Goal: Task Accomplishment & Management: Complete application form

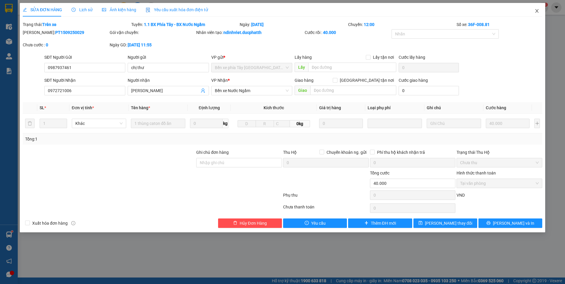
click at [540, 10] on span "Close" at bounding box center [537, 11] width 17 height 17
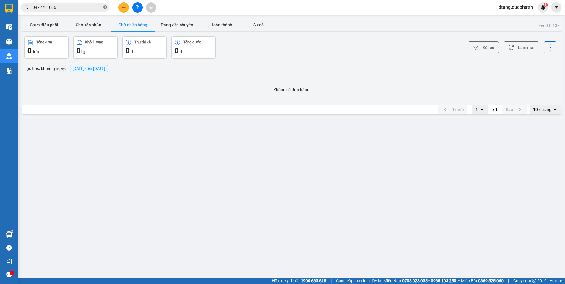
click at [106, 6] on icon "close-circle" at bounding box center [105, 7] width 4 height 4
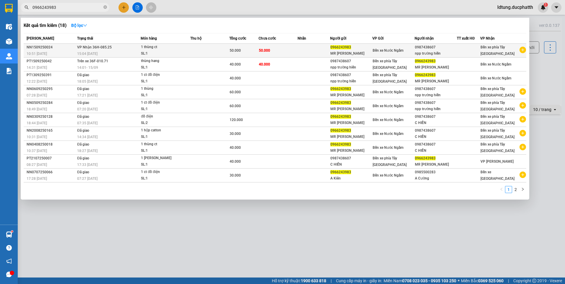
type input "0966243983"
click at [414, 48] on div "Bến xe Nước Ngầm" at bounding box center [394, 50] width 42 height 7
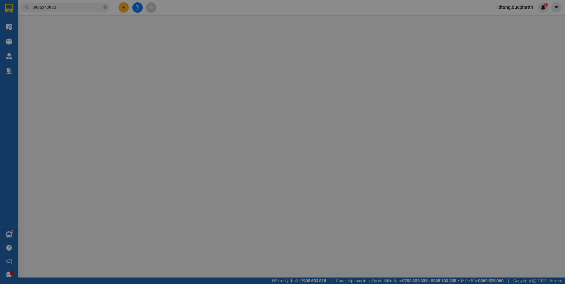
type input "0966243983"
type input "MR KIÊN"
type input "0987438607"
type input "npp trường hiền"
type input "50.000"
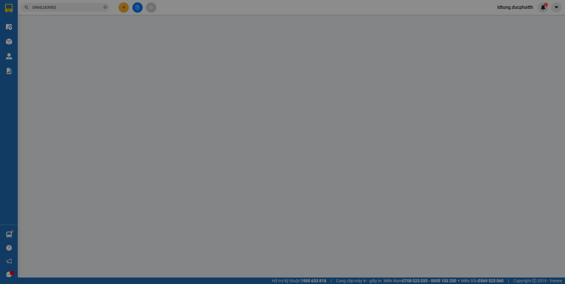
type input "50.000"
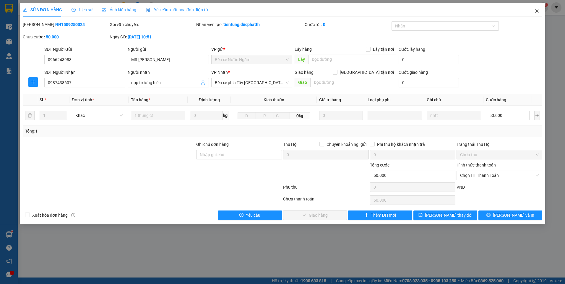
click at [539, 12] on icon "close" at bounding box center [537, 11] width 5 height 5
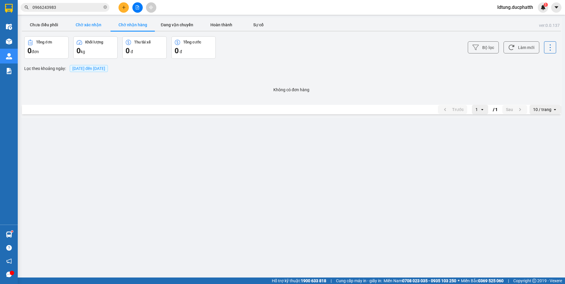
click at [94, 22] on button "Chờ xác nhận" at bounding box center [88, 25] width 44 height 12
click at [53, 23] on button "Chưa điều phối" at bounding box center [44, 25] width 44 height 12
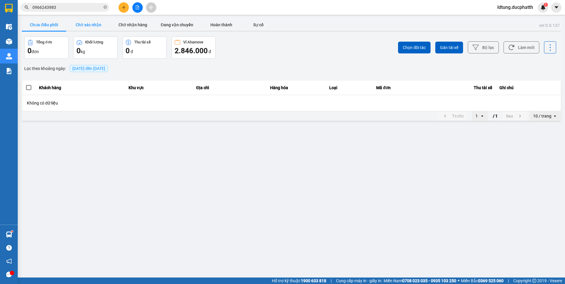
click at [107, 23] on button "Chờ xác nhận" at bounding box center [88, 25] width 44 height 12
